Goal: Task Accomplishment & Management: Manage account settings

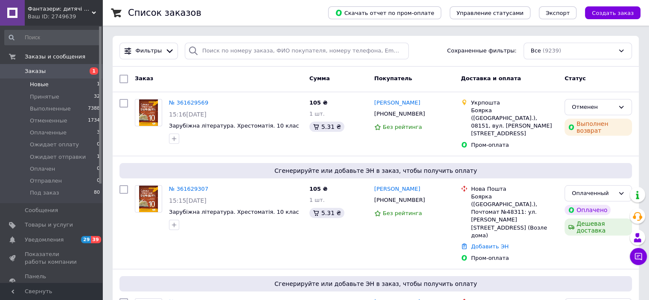
click at [60, 86] on li "Новые 1" at bounding box center [52, 85] width 105 height 12
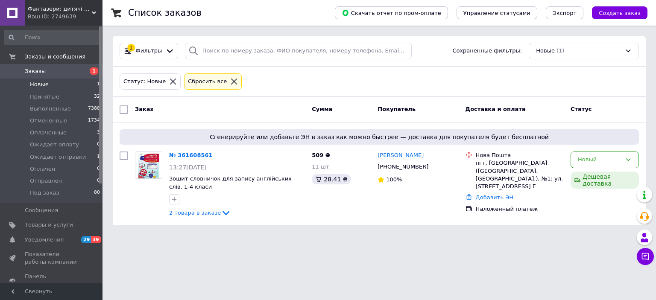
click at [196, 80] on div "Сбросить все" at bounding box center [207, 81] width 42 height 9
